Goal: Task Accomplishment & Management: Use online tool/utility

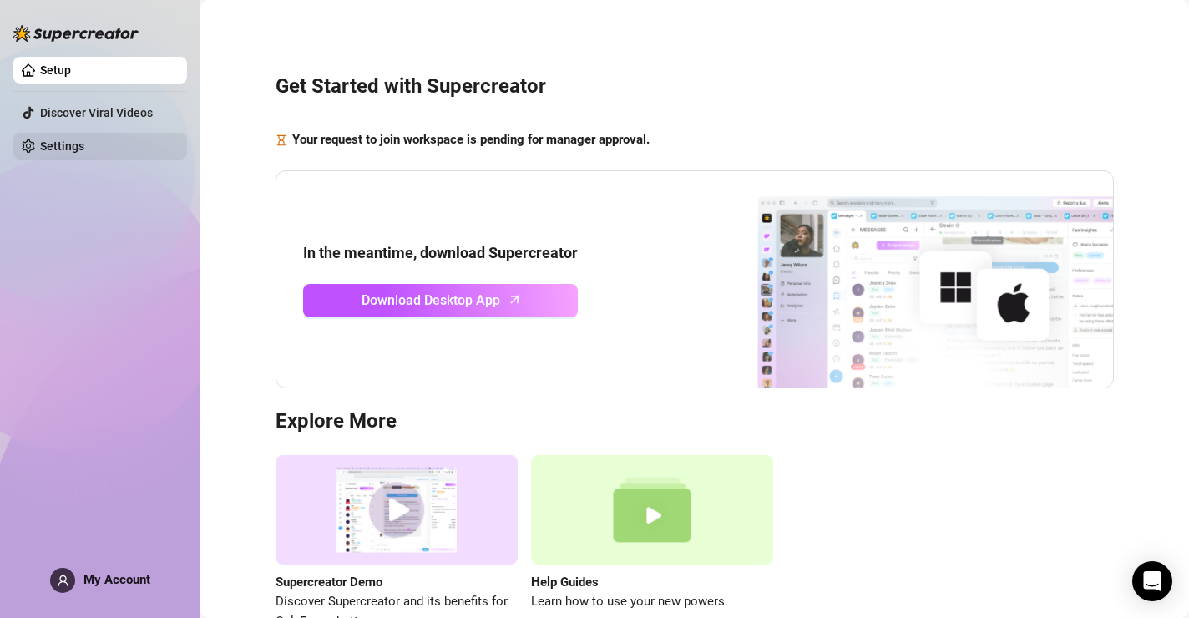
click at [84, 145] on link "Settings" at bounding box center [62, 145] width 44 height 13
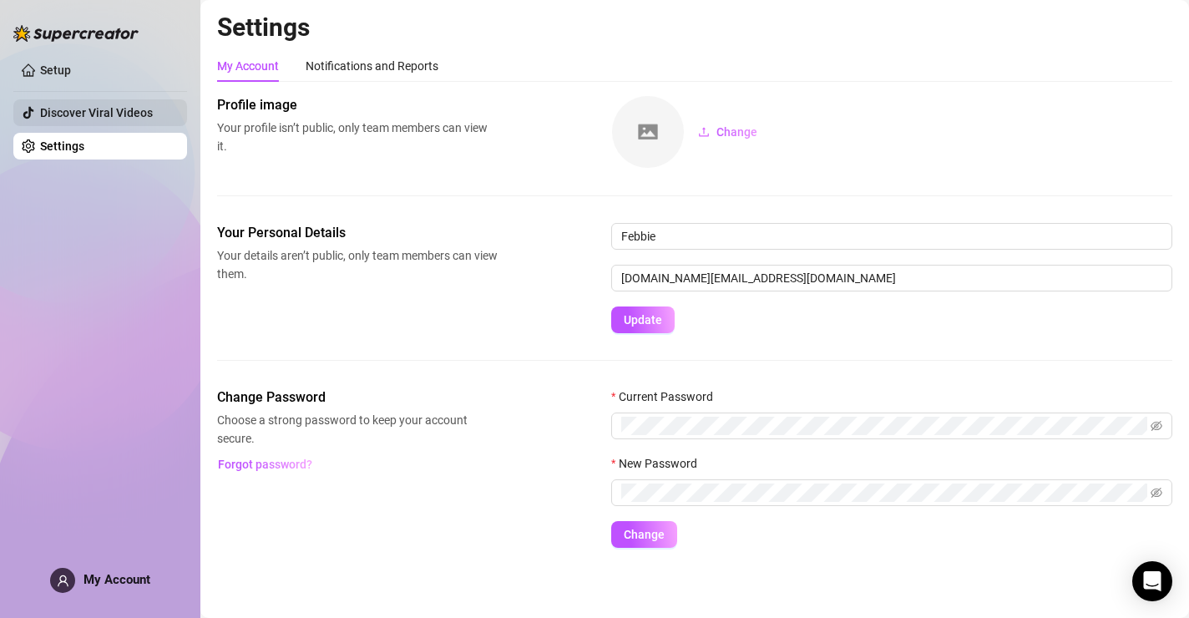
click at [135, 113] on link "Discover Viral Videos" at bounding box center [96, 112] width 113 height 13
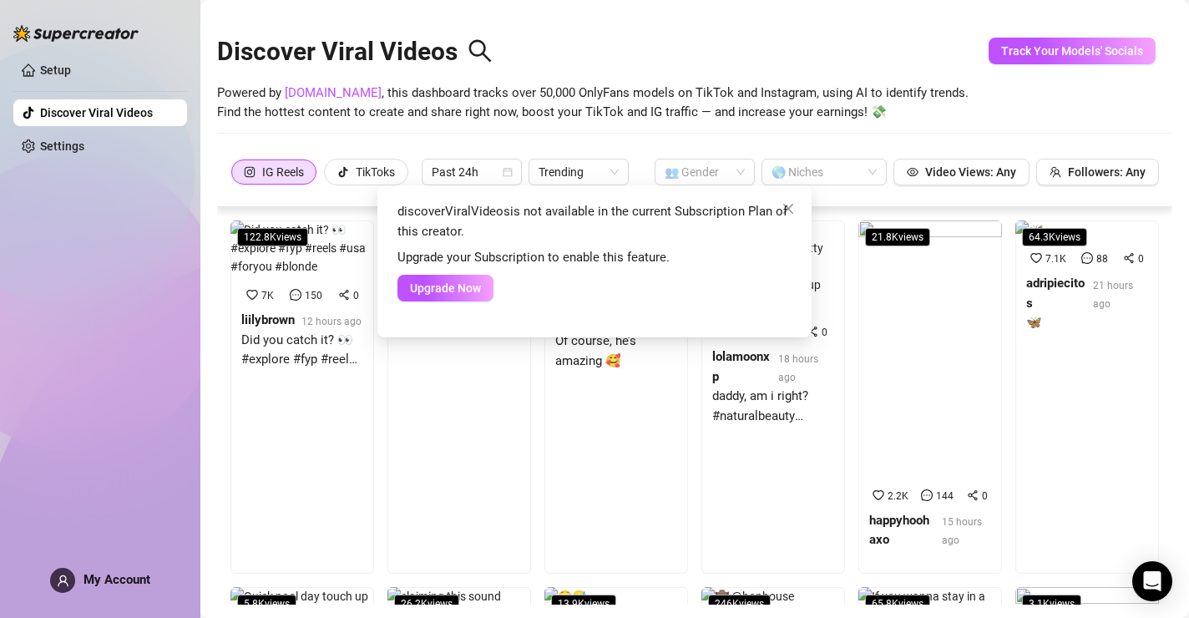
click at [103, 159] on div "discoverViralVideos is not available in the current Subscription Plan of this c…" at bounding box center [594, 309] width 1189 height 618
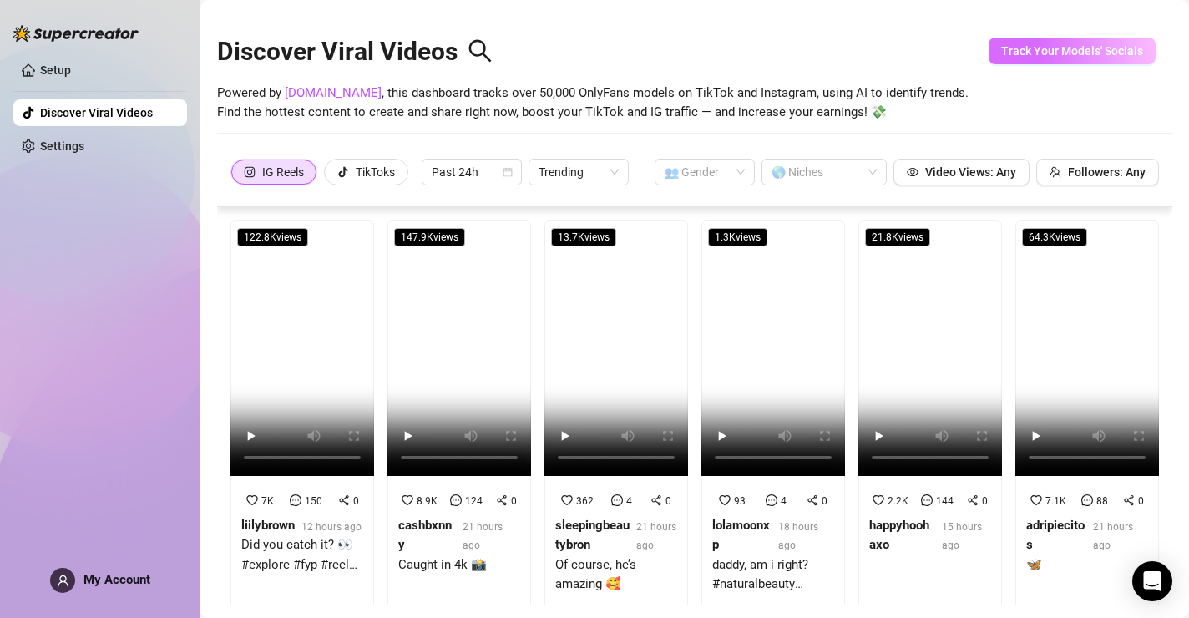
click at [1090, 47] on span "Track Your Models' Socials" at bounding box center [1072, 50] width 142 height 13
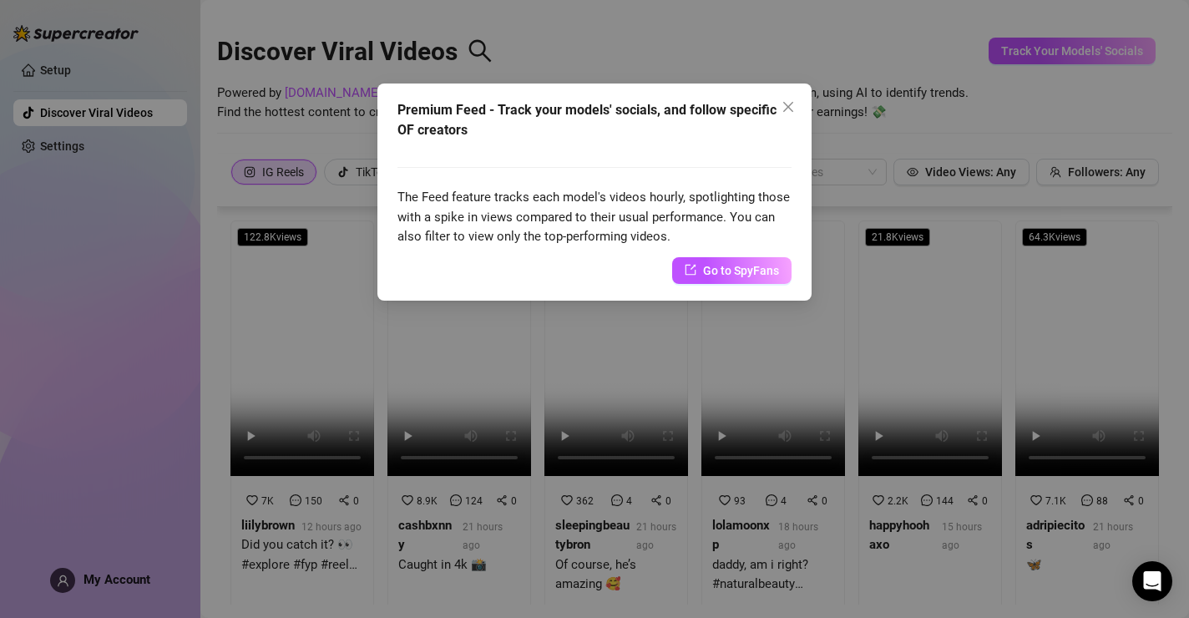
click at [172, 204] on div "Premium Feed - Track your models' socials, and follow specific OF creators The …" at bounding box center [594, 309] width 1189 height 618
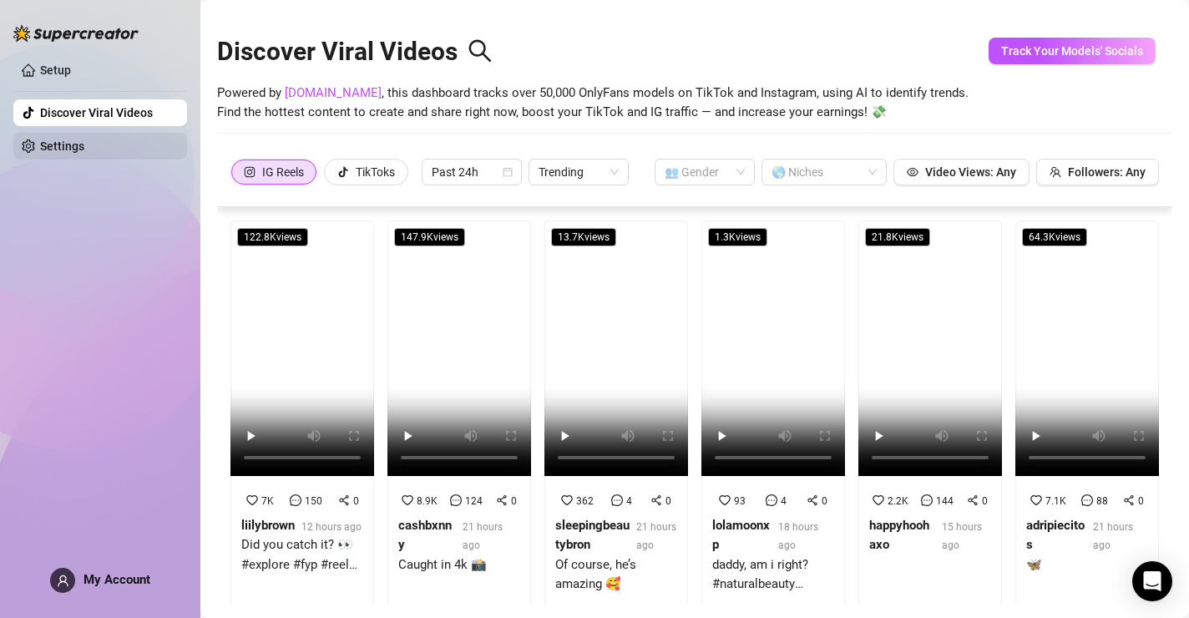
click at [84, 153] on link "Settings" at bounding box center [62, 145] width 44 height 13
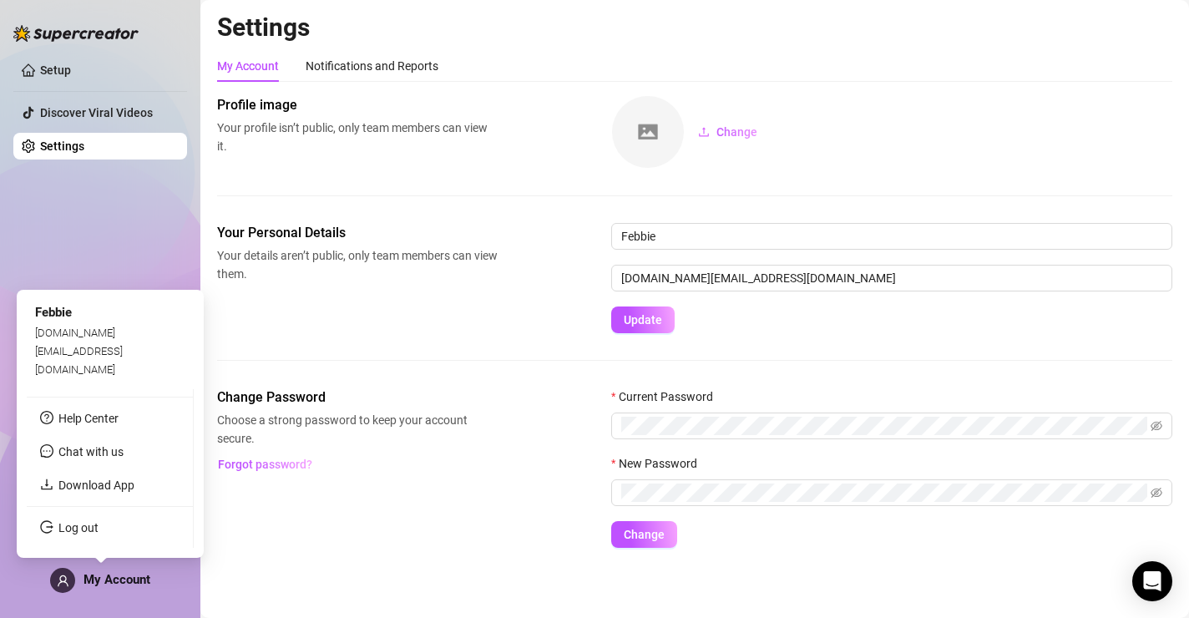
click at [99, 572] on span "My Account" at bounding box center [116, 579] width 67 height 15
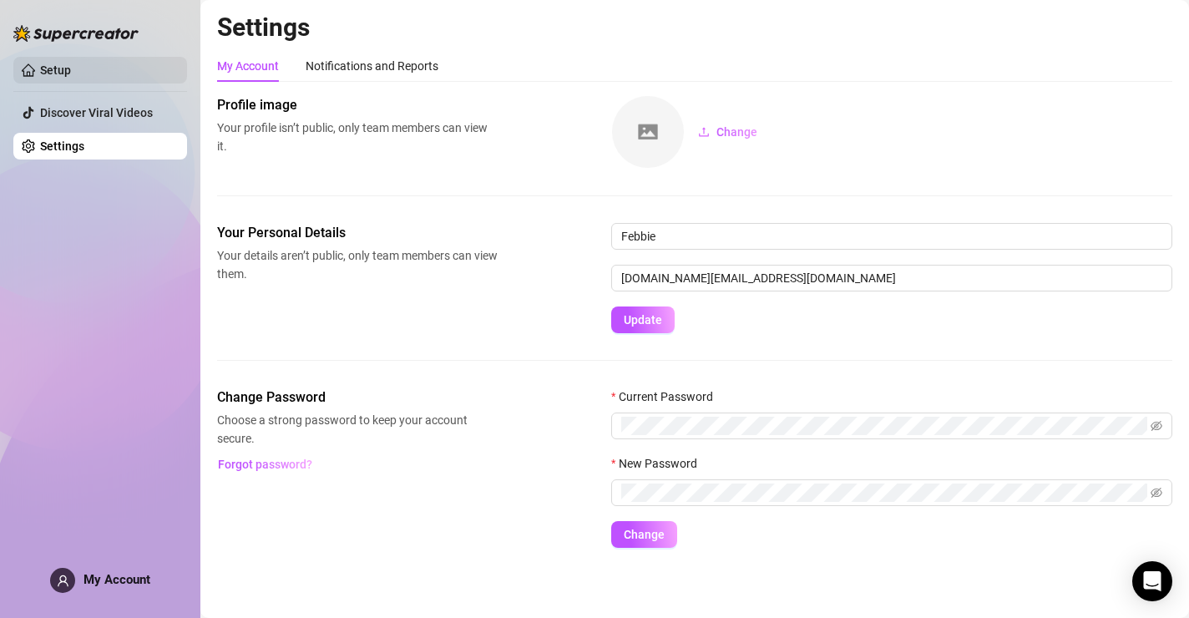
click at [69, 67] on link "Setup" at bounding box center [55, 69] width 31 height 13
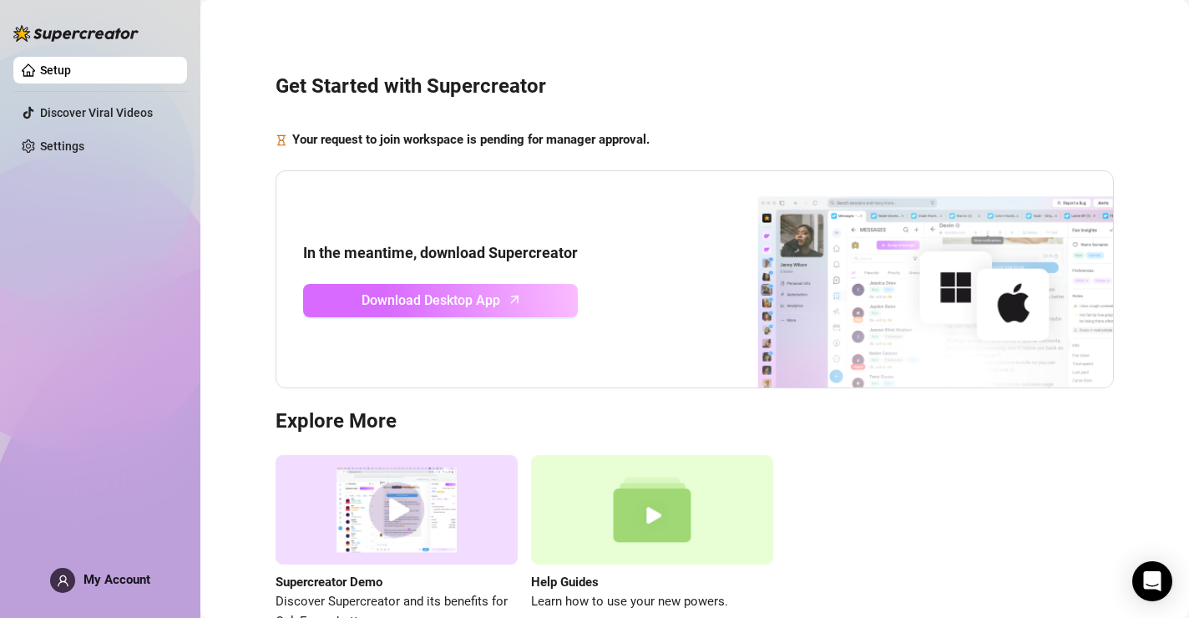
click at [457, 301] on span "Download Desktop App" at bounding box center [430, 300] width 139 height 21
click at [438, 292] on span "Download Desktop App" at bounding box center [430, 300] width 139 height 21
